Goal: Complete application form

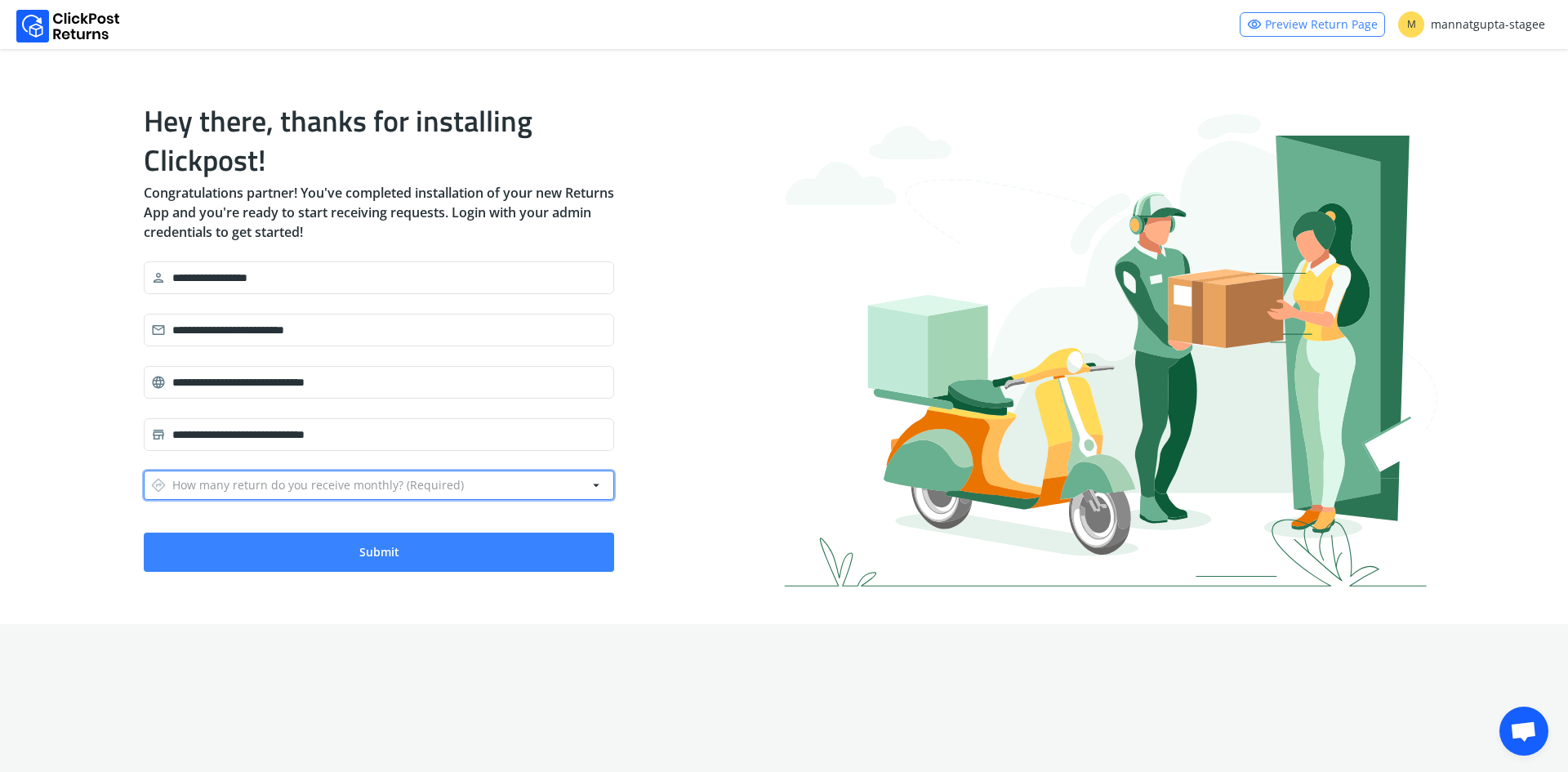
click at [271, 479] on div "directions How many return do you receive monthly? (Required)" at bounding box center [308, 485] width 313 height 23
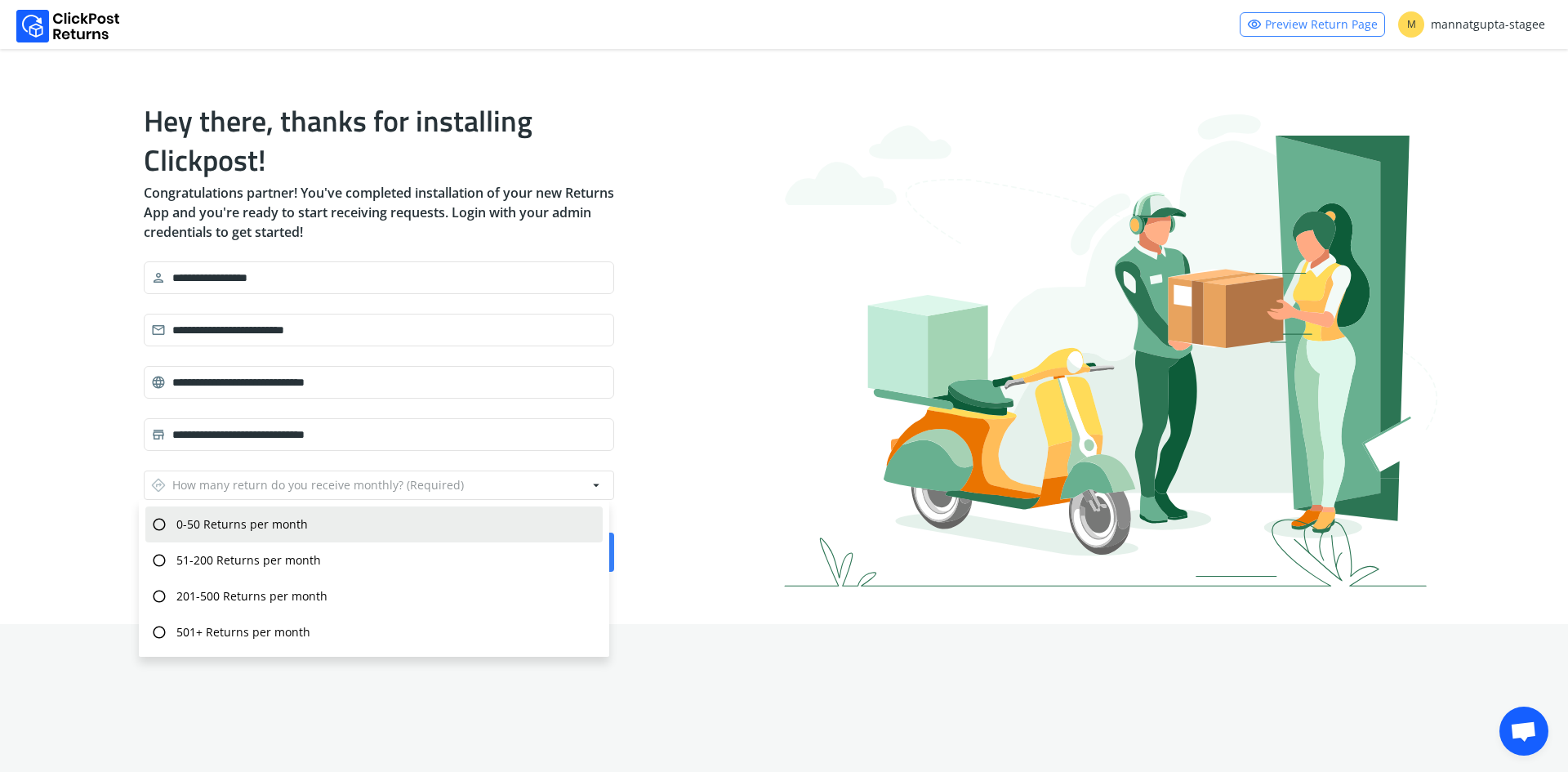
click at [307, 526] on div "radio_button_unchecked 0-50 Returns per month" at bounding box center [373, 524] width 457 height 36
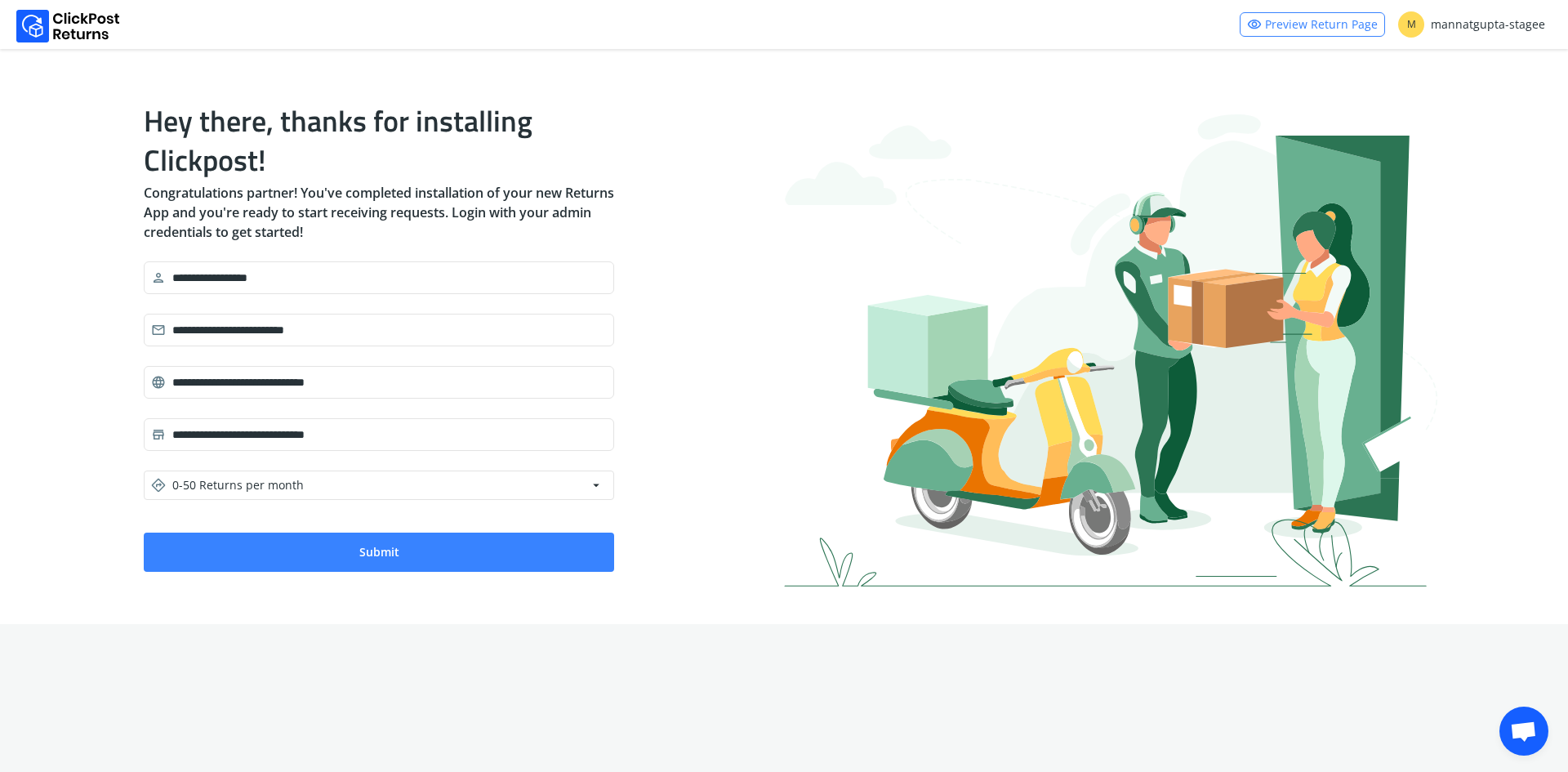
drag, startPoint x: 359, startPoint y: 520, endPoint x: 360, endPoint y: 576, distance: 56.0
click at [359, 521] on form "**********" at bounding box center [378, 416] width 470 height 310
click at [360, 576] on div "**********" at bounding box center [783, 337] width 1307 height 523
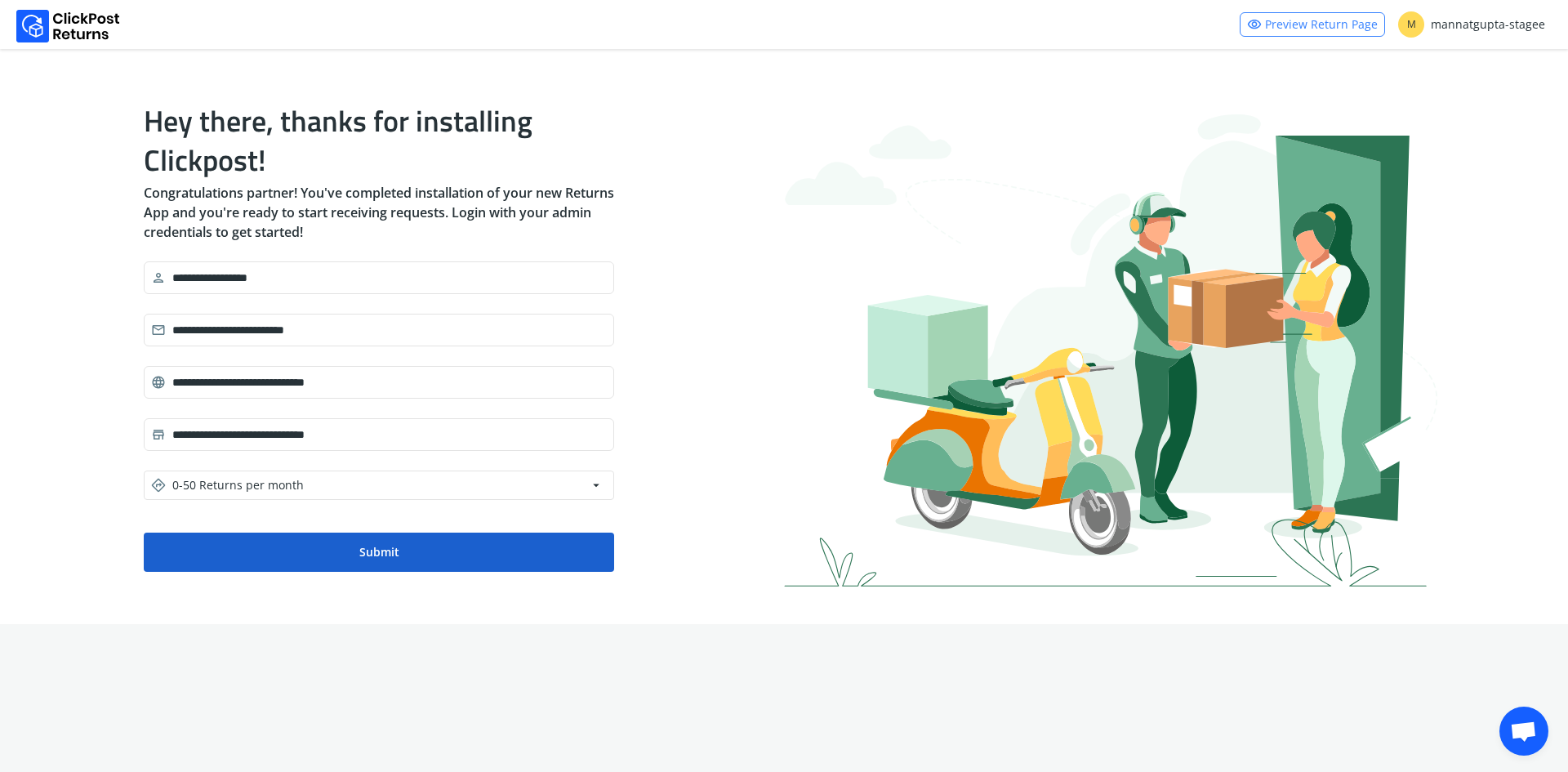
click at [375, 566] on button "Submit" at bounding box center [378, 552] width 470 height 39
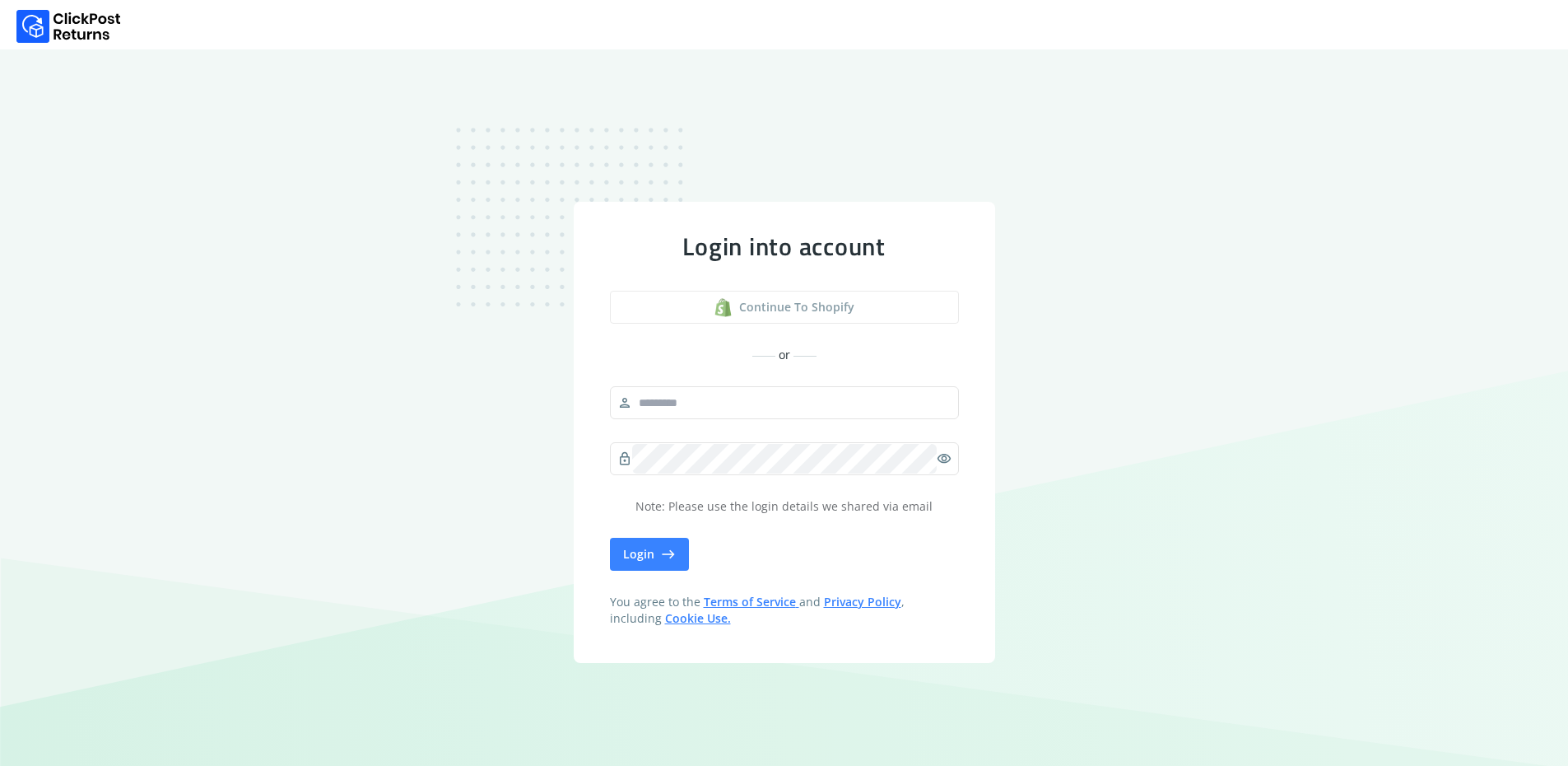
click at [758, 303] on button "Continue to shopify" at bounding box center [784, 307] width 349 height 33
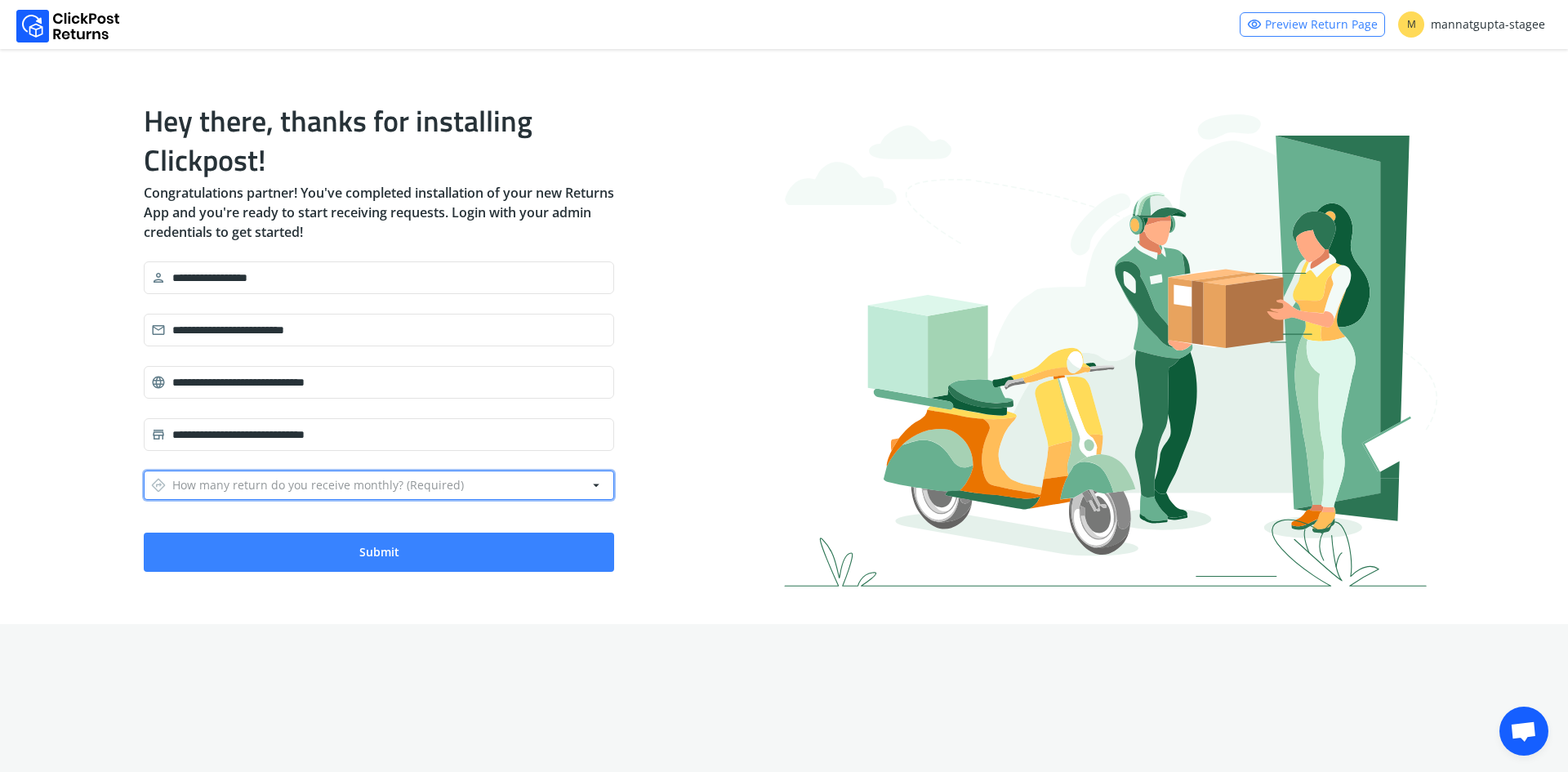
click at [468, 490] on button "directions How many return do you receive monthly? (Required) arrow_drop_down" at bounding box center [378, 485] width 470 height 30
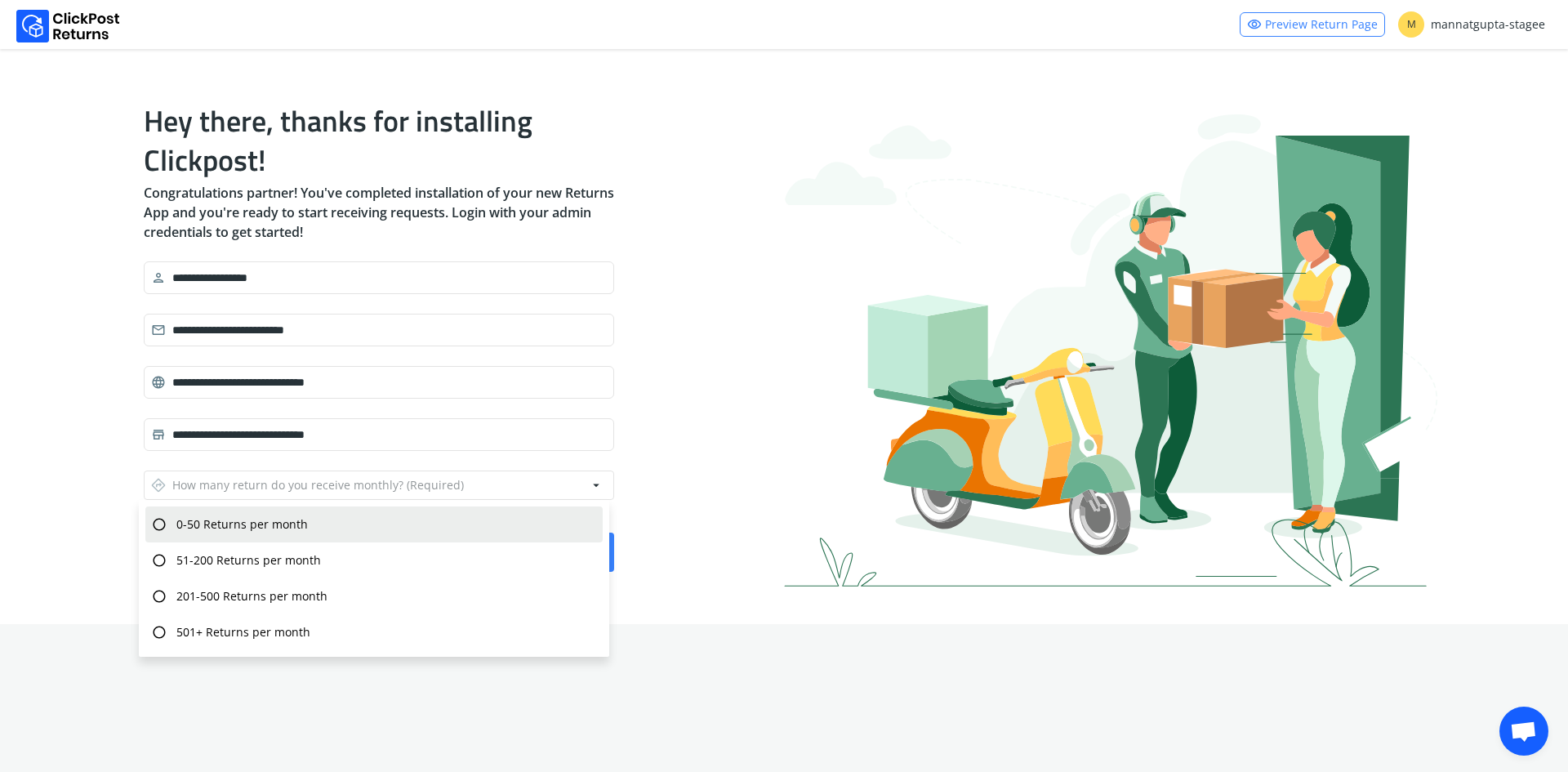
click at [376, 521] on div "radio_button_unchecked 0-50 Returns per month" at bounding box center [373, 524] width 457 height 36
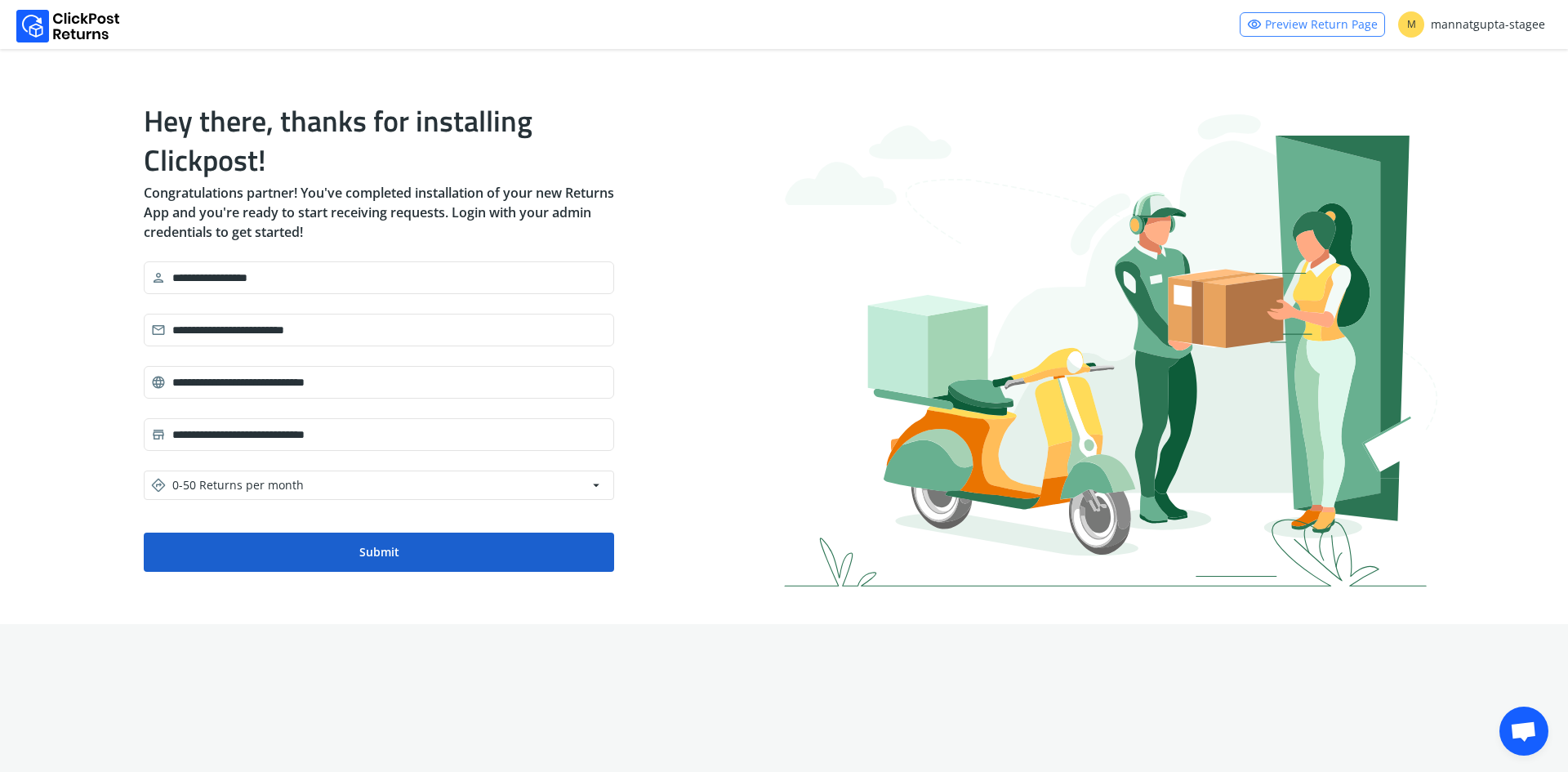
click at [366, 541] on button "Submit" at bounding box center [378, 552] width 470 height 39
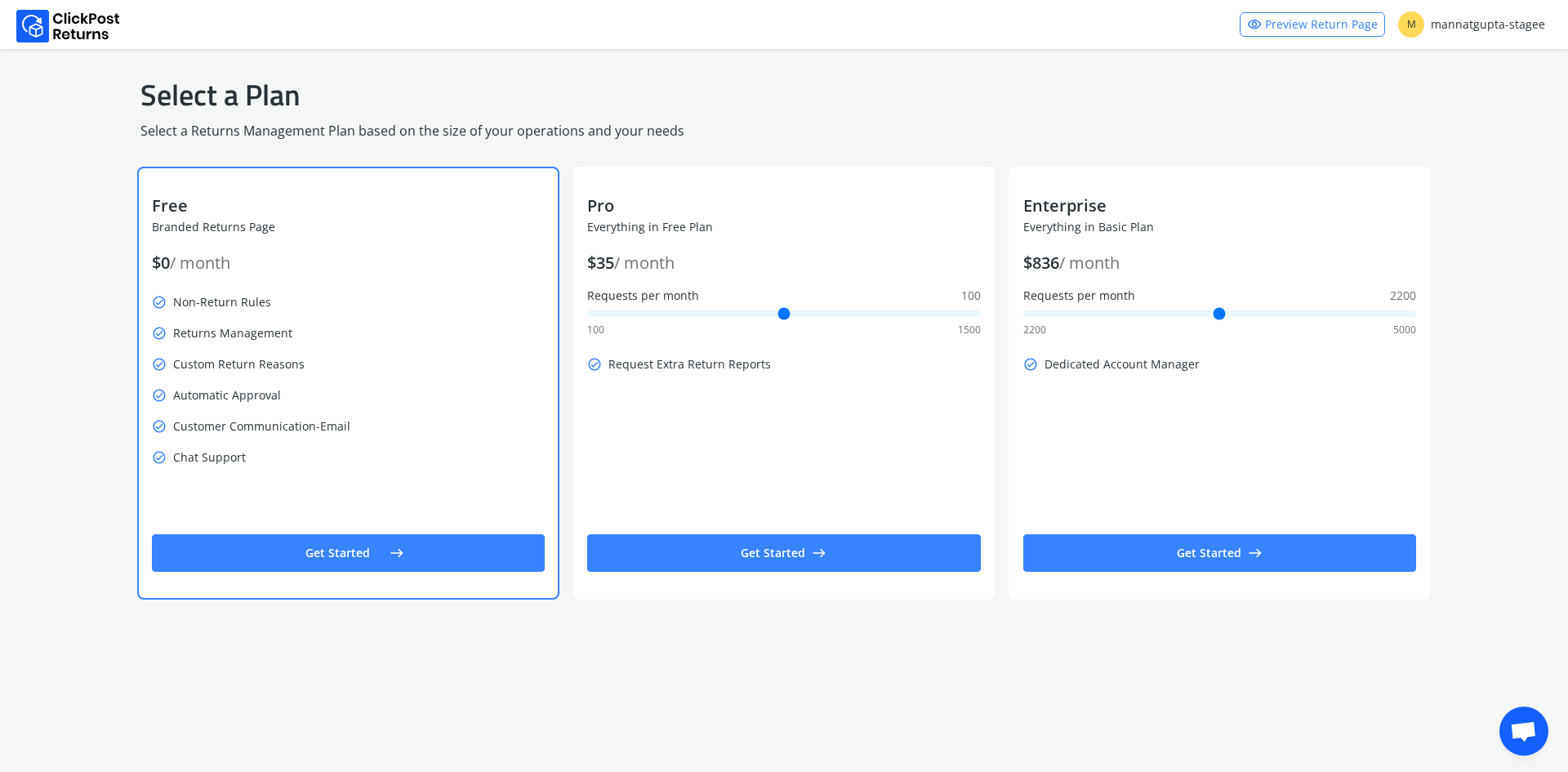
click at [338, 555] on button "Get Started east" at bounding box center [348, 553] width 392 height 38
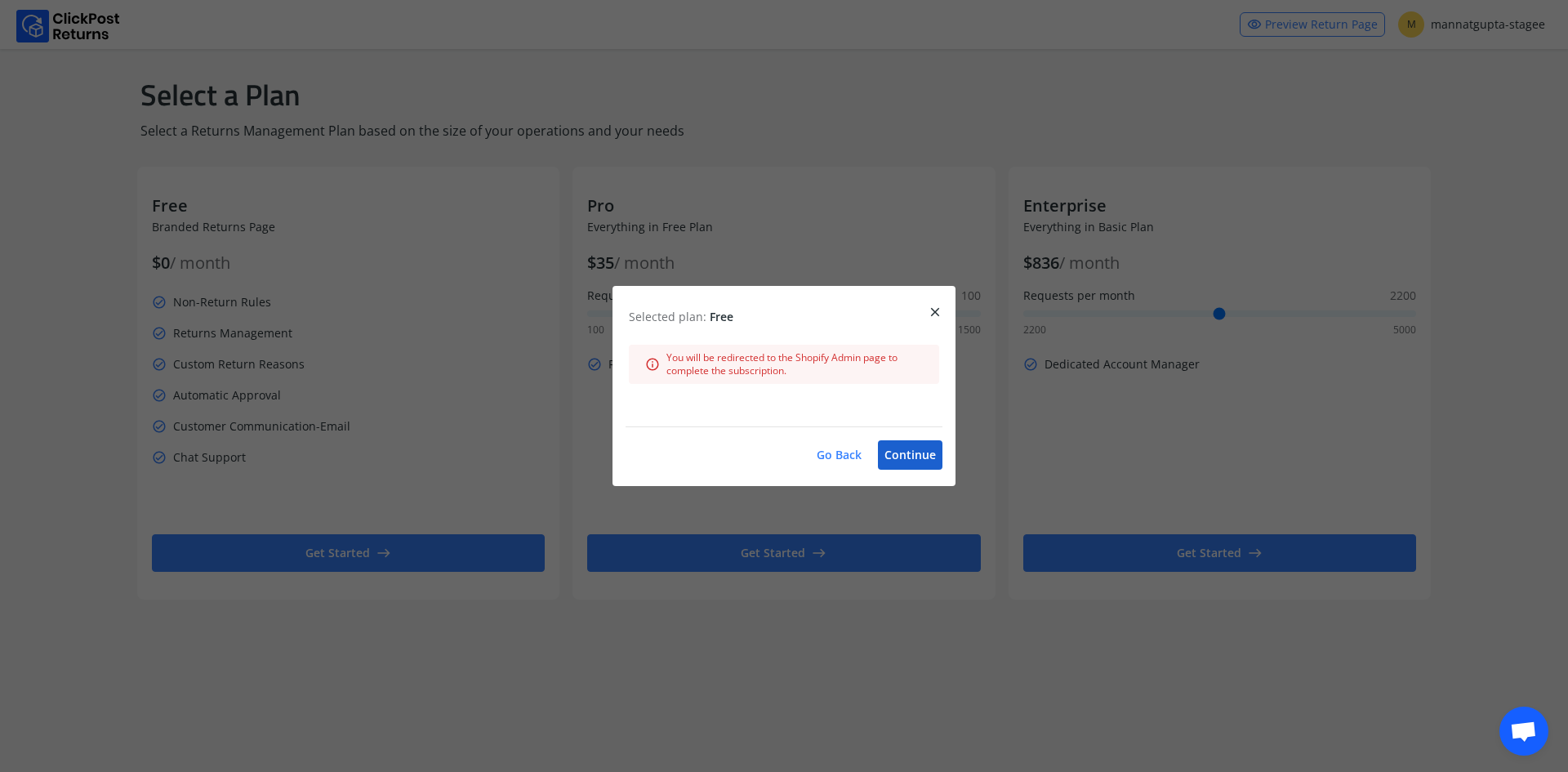
click at [916, 469] on button "Continue" at bounding box center [910, 456] width 65 height 30
